Goal: Check status: Check status

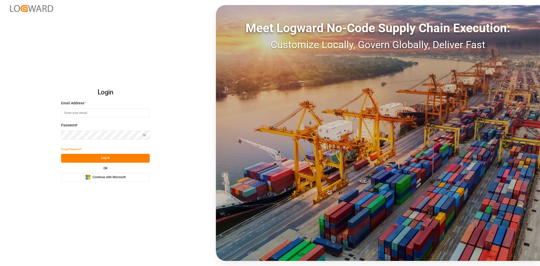
click at [127, 176] on button "Microsoft Logo Continue with Microsoft" at bounding box center [105, 177] width 89 height 9
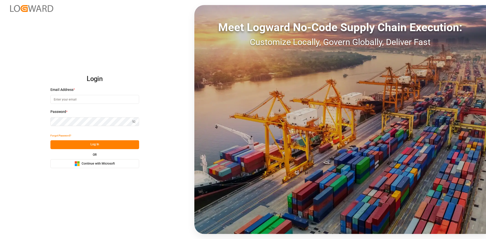
click at [119, 163] on button "Microsoft Logo Continue with Microsoft" at bounding box center [94, 163] width 89 height 9
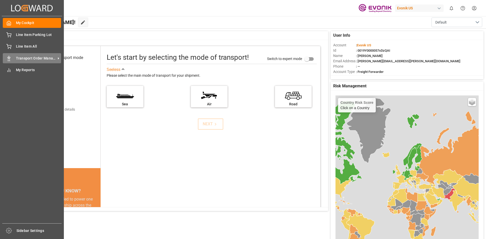
click at [15, 58] on div "Transport Order Management Transport Order Management" at bounding box center [32, 58] width 58 height 10
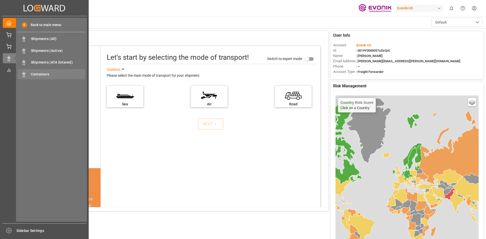
click at [35, 74] on span "Containers" at bounding box center [58, 74] width 54 height 5
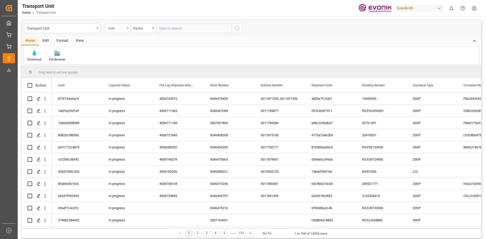
drag, startPoint x: 128, startPoint y: 29, endPoint x: 126, endPoint y: 32, distance: 3.7
click at [126, 32] on div "code" at bounding box center [117, 29] width 25 height 10
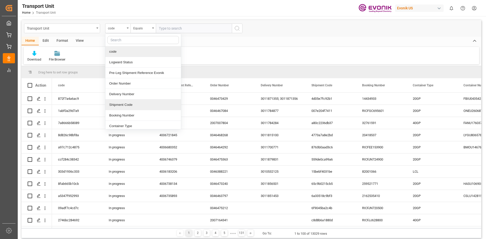
scroll to position [25, 0]
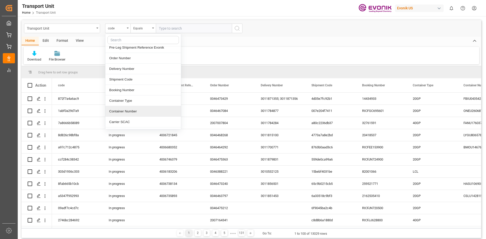
click at [143, 110] on div "Container Number" at bounding box center [143, 111] width 76 height 11
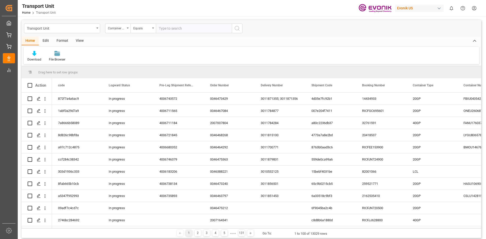
click at [189, 30] on input "text" at bounding box center [194, 29] width 76 height 10
paste input "KKTU7769155"
type input "KKTU7769155"
click at [130, 29] on div "Container Number" at bounding box center [117, 29] width 25 height 10
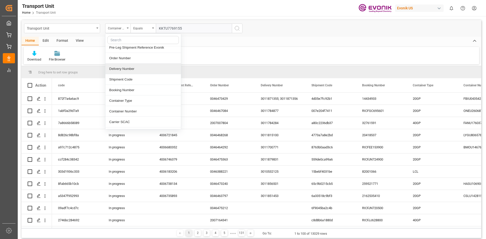
scroll to position [51, 0]
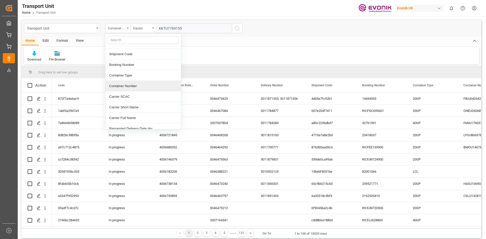
click at [140, 88] on div "Container Number" at bounding box center [143, 86] width 76 height 11
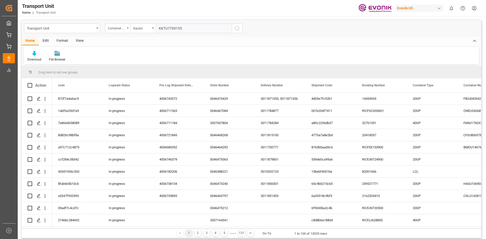
click at [237, 31] on icon "search button" at bounding box center [237, 28] width 6 height 6
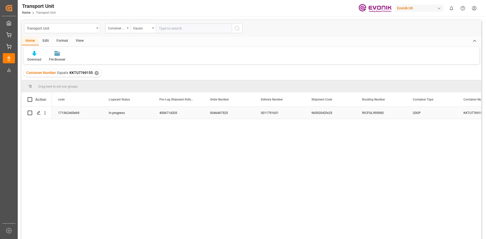
click at [273, 114] on div "3011791631" at bounding box center [280, 113] width 51 height 12
click at [95, 71] on div "✕" at bounding box center [97, 73] width 4 height 4
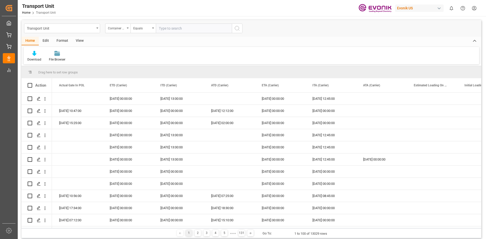
click at [170, 32] on input "text" at bounding box center [194, 29] width 76 height 10
paste input "SEGU1151459"
type input "SEGU1151459"
